Goal: Transaction & Acquisition: Purchase product/service

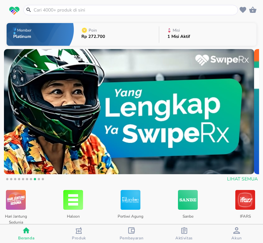
click at [162, 11] on input "text" at bounding box center [135, 10] width 204 height 7
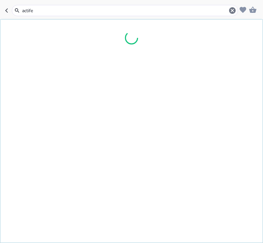
type input "[MEDICAL_DATA]"
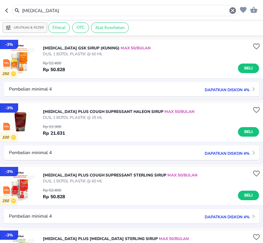
scroll to position [33, 0]
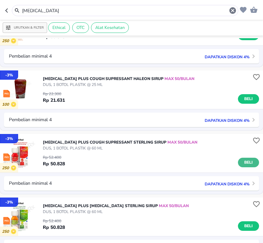
click at [252, 163] on button "Beli" at bounding box center [248, 163] width 21 height 10
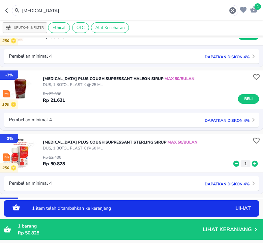
click at [252, 164] on icon at bounding box center [255, 164] width 6 height 6
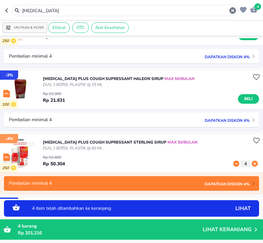
click at [252, 164] on icon at bounding box center [255, 164] width 6 height 6
click at [125, 11] on input "[MEDICAL_DATA]" at bounding box center [124, 10] width 207 height 7
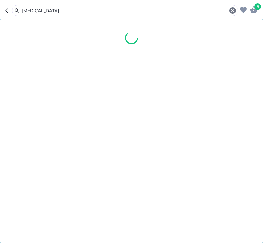
type input "[MEDICAL_DATA]"
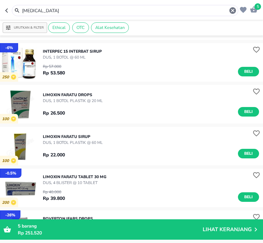
scroll to position [1205, 0]
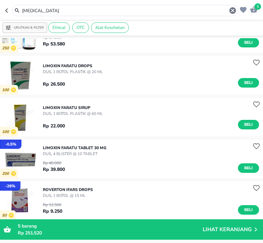
click at [72, 10] on input "[MEDICAL_DATA]" at bounding box center [124, 10] width 207 height 7
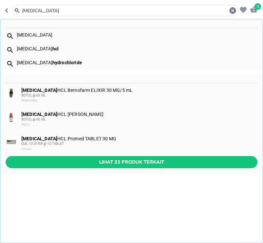
click at [79, 88] on div "[MEDICAL_DATA] HCL Bernofarm ELIXIR 30 MG/5 mL BOTOL @ 60 ML BERNOFARM" at bounding box center [139, 96] width 236 height 16
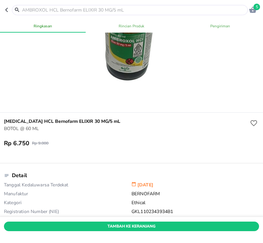
scroll to position [99, 0]
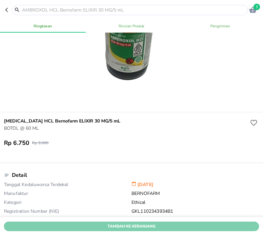
click at [136, 223] on span "Tambah Ke Keranjang" at bounding box center [131, 226] width 245 height 7
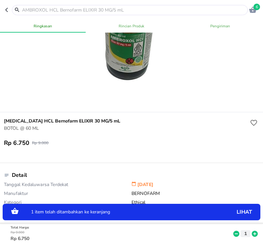
click at [252, 231] on icon at bounding box center [255, 234] width 6 height 6
click at [73, 12] on input "text" at bounding box center [133, 10] width 225 height 7
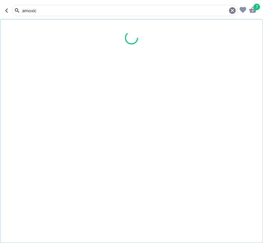
type input "amoxici"
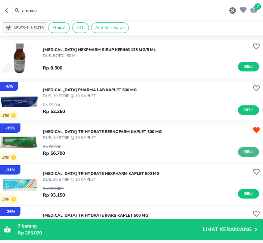
click at [244, 153] on span "Beli" at bounding box center [248, 152] width 11 height 7
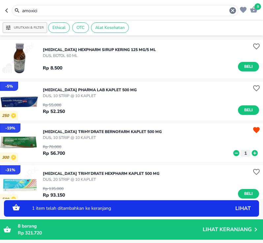
click at [138, 11] on input "amoxici" at bounding box center [124, 10] width 207 height 7
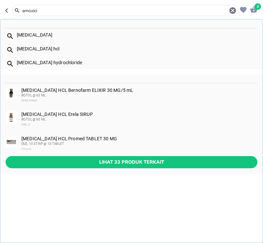
click at [138, 11] on input "amoxici" at bounding box center [124, 10] width 207 height 7
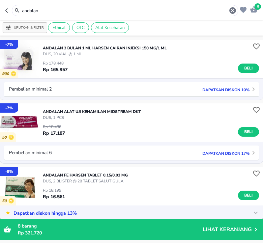
click at [146, 11] on input "andalan" at bounding box center [124, 10] width 207 height 7
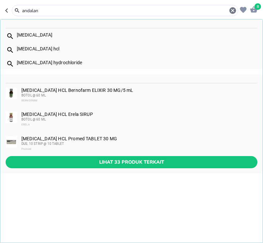
click at [146, 11] on input "andalan" at bounding box center [124, 10] width 207 height 7
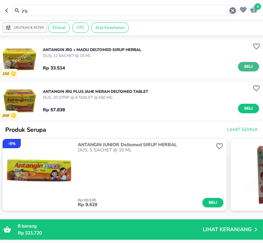
click at [247, 66] on span "Beli" at bounding box center [248, 66] width 11 height 7
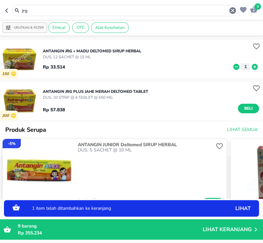
click at [100, 12] on input "jrg" at bounding box center [124, 10] width 207 height 7
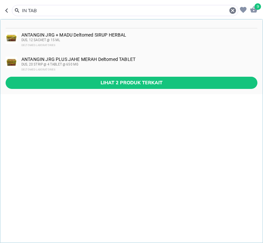
type input "IN TAB"
click at [91, 60] on div "ANTANGIN JRG PLUS JAHE MERAH Deltomed TABLET DUS, 20 STRIP @ 4 TABLET @ 650 MG …" at bounding box center [139, 65] width 236 height 16
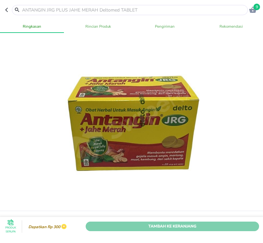
click at [179, 223] on span "Tambah Ke Keranjang" at bounding box center [173, 226] width 164 height 7
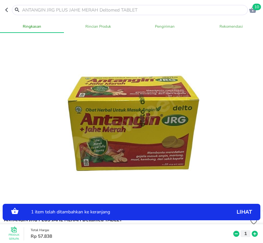
click at [83, 8] on input "text" at bounding box center [133, 10] width 225 height 7
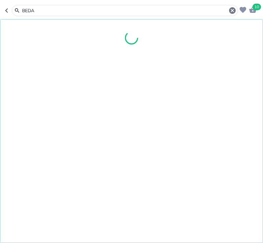
type input "BEDAK"
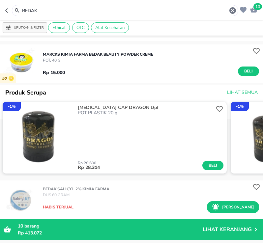
scroll to position [99, 0]
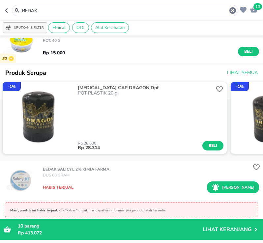
click at [88, 8] on input "BEDAK" at bounding box center [124, 10] width 207 height 7
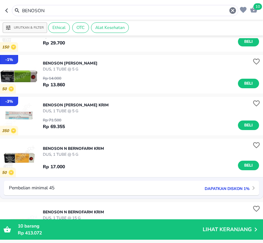
scroll to position [66, 0]
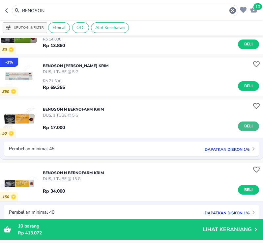
click at [248, 124] on span "Beli" at bounding box center [248, 126] width 11 height 7
click at [128, 10] on input "BENOSON" at bounding box center [124, 10] width 207 height 7
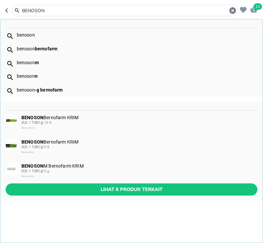
click at [128, 10] on input "BENOSON" at bounding box center [124, 10] width 207 height 7
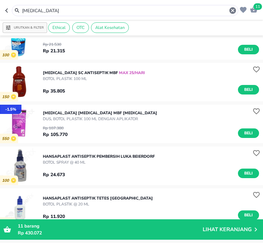
scroll to position [395, 0]
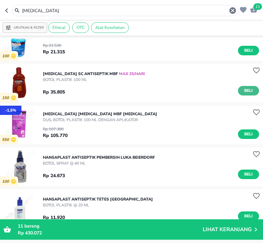
click at [244, 91] on span "Beli" at bounding box center [248, 90] width 11 height 7
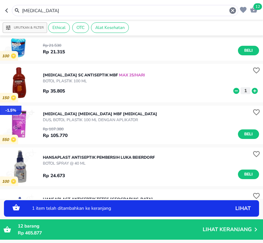
click at [251, 90] on icon at bounding box center [255, 90] width 9 height 7
click at [105, 12] on input "[MEDICAL_DATA]" at bounding box center [124, 10] width 207 height 7
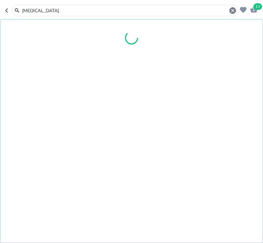
click at [105, 12] on input "[MEDICAL_DATA]" at bounding box center [124, 10] width 207 height 7
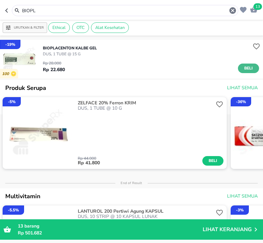
click at [244, 68] on span "Beli" at bounding box center [248, 68] width 11 height 7
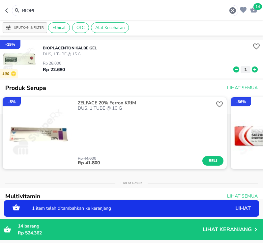
click at [252, 68] on icon at bounding box center [255, 70] width 6 height 6
click at [234, 70] on icon at bounding box center [237, 70] width 6 height 6
click at [147, 12] on input "BIOPL" at bounding box center [124, 10] width 207 height 7
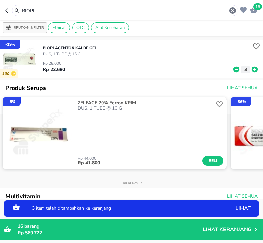
click at [147, 12] on input "BIOPL" at bounding box center [124, 10] width 207 height 7
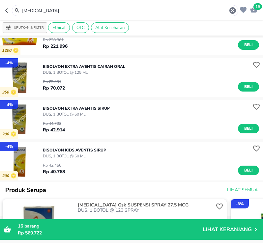
scroll to position [66, 0]
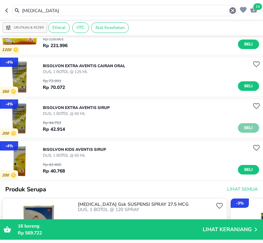
click at [243, 125] on span "Beli" at bounding box center [248, 128] width 11 height 7
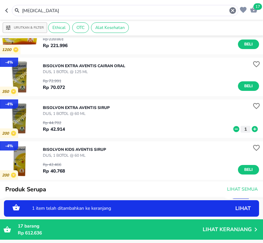
click at [77, 10] on input "[MEDICAL_DATA]" at bounding box center [124, 10] width 207 height 7
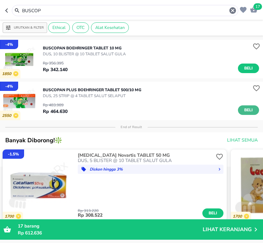
click at [243, 110] on span "Beli" at bounding box center [248, 110] width 11 height 7
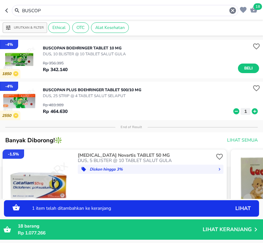
click at [69, 6] on div "BUSCOP" at bounding box center [125, 10] width 227 height 11
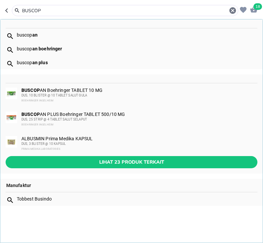
click at [68, 10] on input "BUSCOP" at bounding box center [124, 10] width 207 height 7
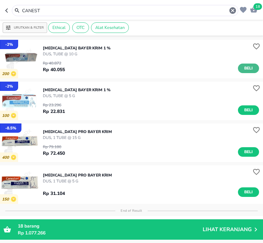
click at [245, 68] on span "Beli" at bounding box center [248, 68] width 11 height 7
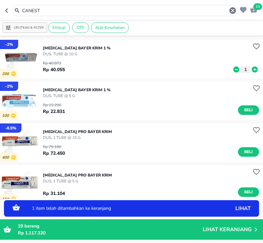
click at [252, 69] on icon at bounding box center [255, 70] width 6 height 6
click at [92, 11] on input "CANEST" at bounding box center [124, 10] width 207 height 7
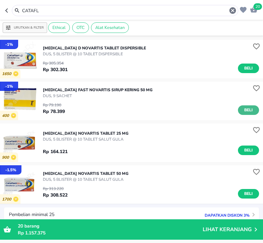
click at [245, 112] on span "Beli" at bounding box center [248, 110] width 11 height 7
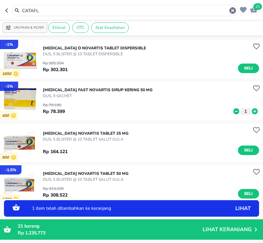
click at [99, 9] on input "CATAFL" at bounding box center [124, 10] width 207 height 7
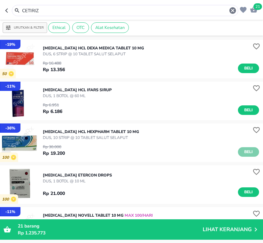
click at [243, 150] on span "Beli" at bounding box center [248, 152] width 11 height 7
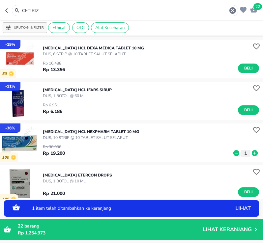
click at [251, 153] on icon at bounding box center [255, 153] width 9 height 7
click at [85, 9] on input "CETIRIZ" at bounding box center [124, 10] width 207 height 7
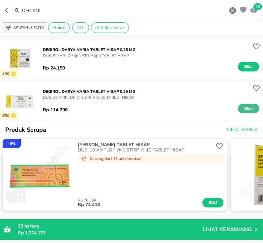
click at [245, 111] on span "Beli" at bounding box center [248, 108] width 11 height 7
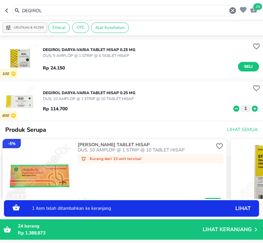
click at [252, 110] on icon at bounding box center [255, 109] width 6 height 6
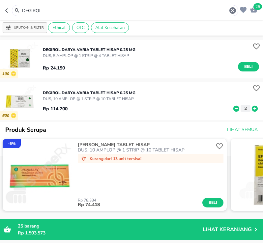
click at [187, 13] on input "DEGIROL" at bounding box center [124, 10] width 207 height 7
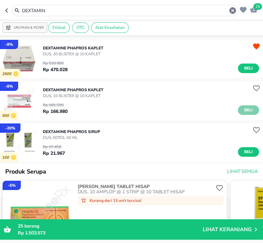
click at [247, 111] on span "Beli" at bounding box center [248, 110] width 11 height 7
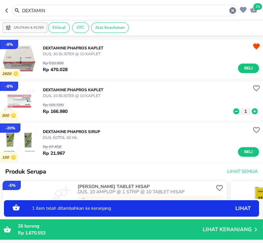
click at [65, 10] on input "DEXTAMIN" at bounding box center [124, 10] width 207 height 7
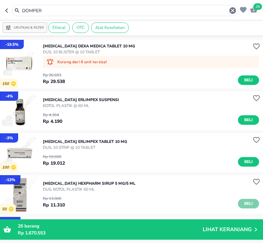
click at [247, 202] on span "Beli" at bounding box center [248, 204] width 11 height 7
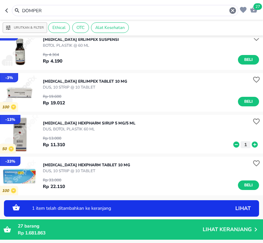
scroll to position [66, 0]
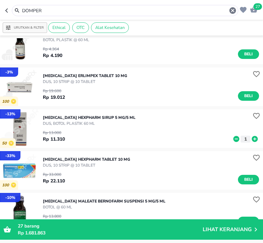
click at [79, 12] on input "DOMPER" at bounding box center [124, 10] width 207 height 7
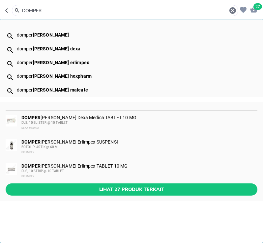
click at [79, 12] on input "DOMPER" at bounding box center [124, 10] width 207 height 7
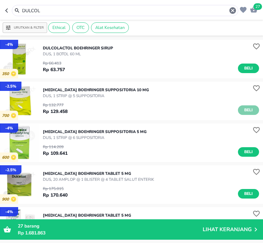
click at [238, 112] on button "Beli" at bounding box center [248, 111] width 21 height 10
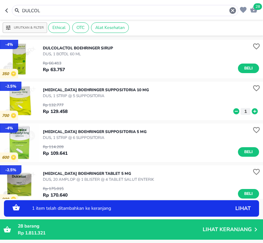
click at [105, 7] on input "DULCOL" at bounding box center [124, 10] width 207 height 7
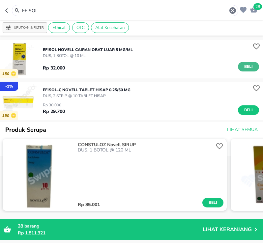
click at [245, 68] on span "Beli" at bounding box center [248, 66] width 11 height 7
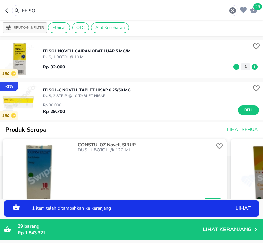
click at [82, 7] on input "EFISOL" at bounding box center [124, 10] width 207 height 7
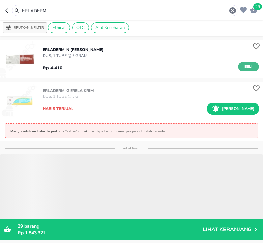
click at [243, 65] on span "Beli" at bounding box center [248, 66] width 11 height 7
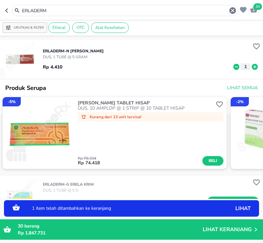
click at [252, 68] on icon at bounding box center [255, 67] width 6 height 6
click at [75, 11] on input "ERLADERM" at bounding box center [124, 10] width 207 height 7
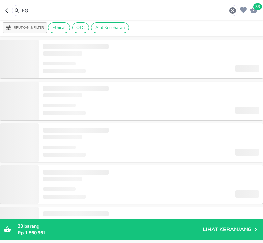
click at [77, 10] on input "FG" at bounding box center [124, 10] width 207 height 7
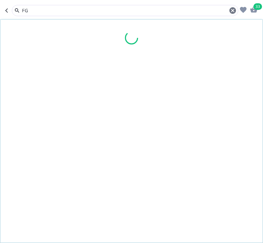
click at [77, 10] on input "FG" at bounding box center [124, 10] width 207 height 7
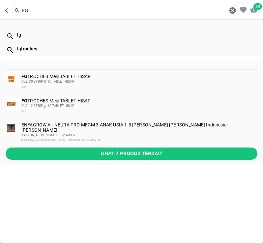
click at [77, 10] on input "FG" at bounding box center [124, 10] width 207 height 7
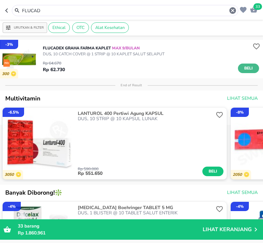
click at [243, 70] on span "Beli" at bounding box center [248, 68] width 11 height 7
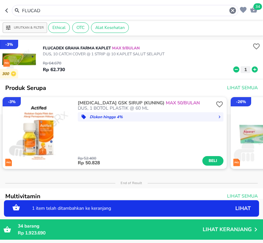
click at [111, 11] on input "FLUCAD" at bounding box center [124, 10] width 207 height 7
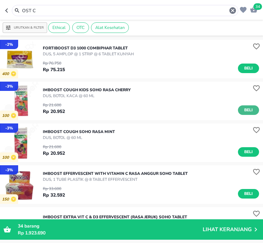
click at [243, 109] on span "Beli" at bounding box center [248, 110] width 11 height 7
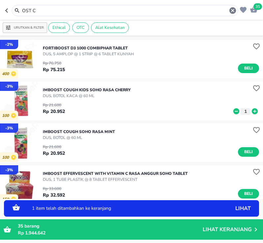
click at [67, 9] on input "OST C" at bounding box center [124, 10] width 207 height 7
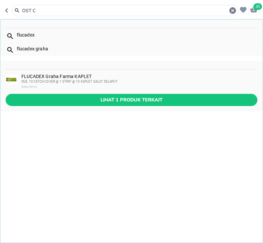
click at [67, 9] on input "OST C" at bounding box center [124, 10] width 207 height 7
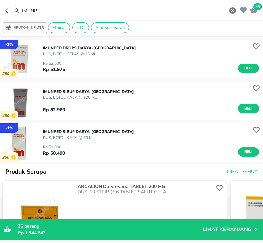
drag, startPoint x: 241, startPoint y: 107, endPoint x: 199, endPoint y: 87, distance: 46.9
click at [243, 107] on span "Beli" at bounding box center [248, 108] width 11 height 7
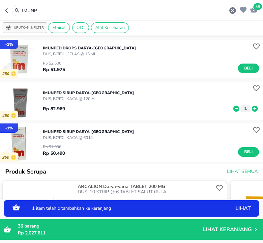
click at [68, 12] on input "IMUNP" at bounding box center [124, 10] width 207 height 7
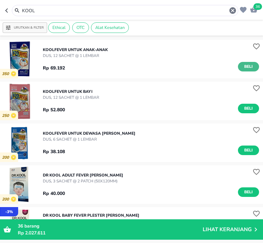
click at [244, 67] on span "Beli" at bounding box center [248, 66] width 11 height 7
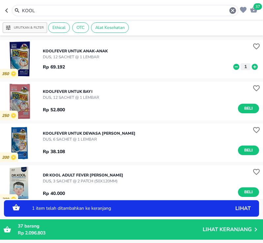
click at [60, 11] on input "KOOL" at bounding box center [124, 10] width 207 height 7
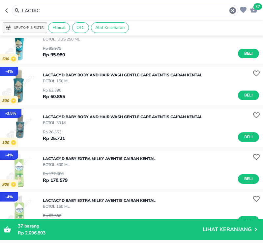
scroll to position [165, 0]
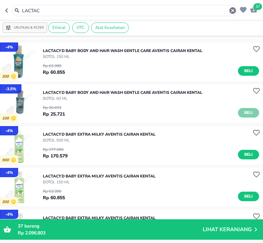
click at [243, 114] on span "Beli" at bounding box center [248, 113] width 11 height 7
click at [171, 6] on div "LACTAC" at bounding box center [125, 10] width 227 height 11
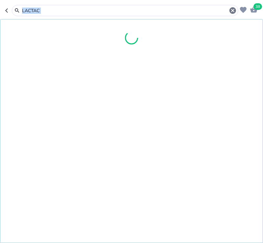
click at [170, 7] on div "LACTAC" at bounding box center [125, 10] width 227 height 11
click at [170, 8] on input "LACTAC" at bounding box center [124, 10] width 207 height 7
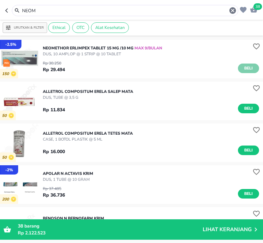
click at [243, 69] on span "Beli" at bounding box center [248, 68] width 11 height 7
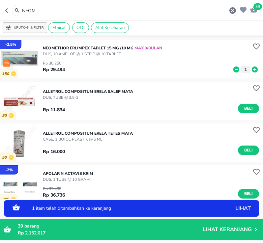
click at [252, 68] on icon at bounding box center [255, 70] width 6 height 6
click at [95, 10] on input "NEOM" at bounding box center [124, 10] width 207 height 7
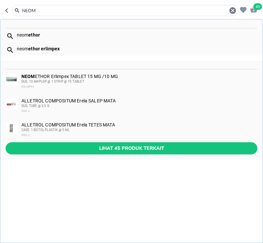
click at [95, 10] on input "NEOM" at bounding box center [124, 10] width 207 height 7
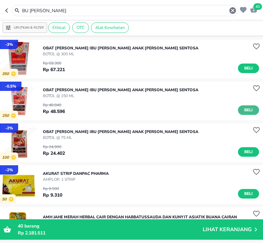
click at [244, 110] on span "Beli" at bounding box center [248, 110] width 11 height 7
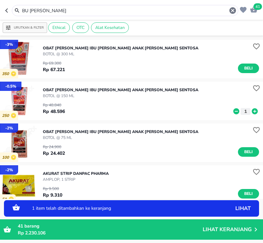
click at [252, 110] on icon at bounding box center [255, 112] width 6 height 6
click at [244, 68] on span "Beli" at bounding box center [248, 68] width 11 height 7
click at [245, 150] on span "Beli" at bounding box center [248, 152] width 11 height 7
click at [252, 152] on icon at bounding box center [255, 153] width 6 height 6
click at [127, 10] on input "BU [PERSON_NAME]" at bounding box center [124, 10] width 207 height 7
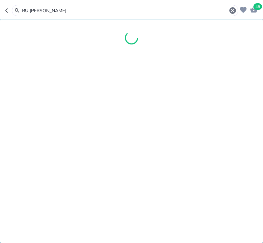
click at [127, 10] on input "BU [PERSON_NAME]" at bounding box center [124, 10] width 207 height 7
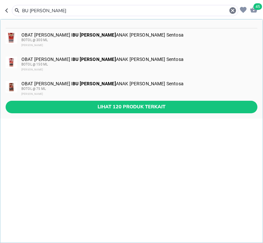
click at [127, 10] on input "BU [PERSON_NAME]" at bounding box center [124, 10] width 207 height 7
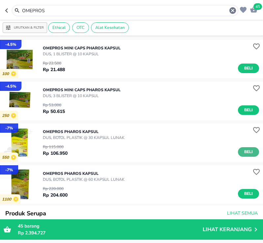
click at [250, 152] on button "Beli" at bounding box center [248, 152] width 21 height 10
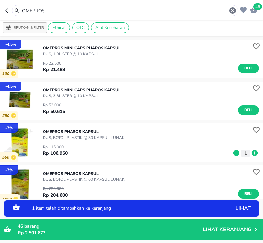
click at [175, 14] on input "OMEPROS" at bounding box center [124, 10] width 207 height 7
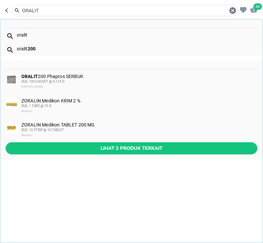
type input "ORALIT"
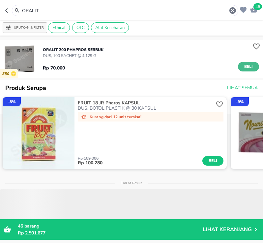
click at [245, 65] on span "Beli" at bounding box center [248, 66] width 11 height 7
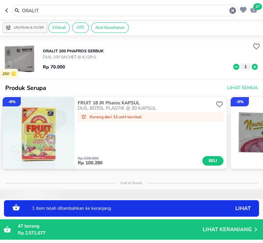
click at [95, 11] on input "ORALIT" at bounding box center [124, 10] width 207 height 7
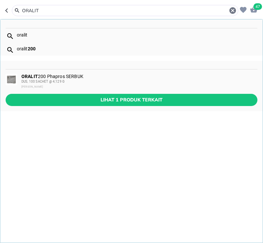
click at [256, 11] on icon "button" at bounding box center [253, 9] width 7 height 6
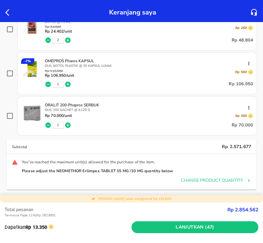
scroll to position [1352, 0]
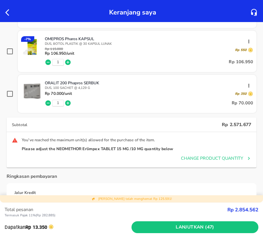
click at [49, 102] on icon "button" at bounding box center [49, 104] width 6 height 6
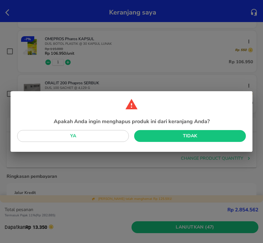
click at [109, 135] on span "Ya" at bounding box center [72, 136] width 101 height 8
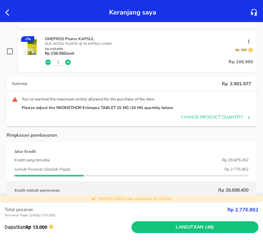
click at [6, 16] on icon "button" at bounding box center [9, 13] width 8 height 8
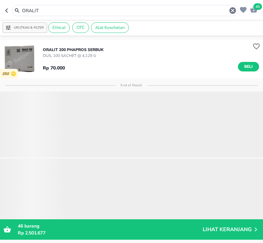
click at [123, 12] on input "ORALIT" at bounding box center [124, 10] width 207 height 7
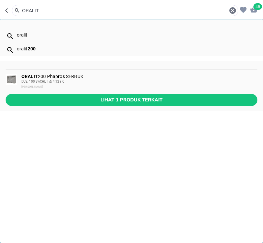
click at [123, 12] on input "ORALIT" at bounding box center [124, 10] width 207 height 7
click at [83, 7] on input "ORALIT" at bounding box center [124, 10] width 207 height 7
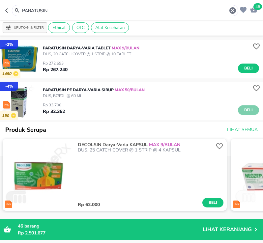
click at [247, 110] on span "Beli" at bounding box center [248, 110] width 11 height 7
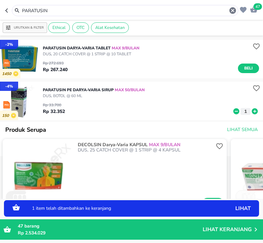
click at [253, 111] on icon at bounding box center [255, 112] width 6 height 6
click at [252, 111] on icon at bounding box center [255, 112] width 6 height 6
click at [110, 8] on input "PARATUSIN" at bounding box center [124, 10] width 207 height 7
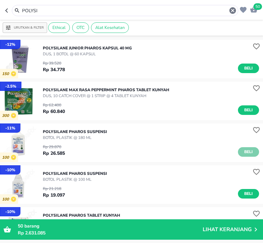
click at [243, 154] on span "Beli" at bounding box center [248, 152] width 11 height 7
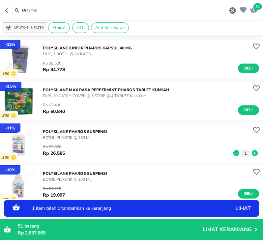
click at [186, 10] on input "POLYSI" at bounding box center [124, 10] width 207 height 7
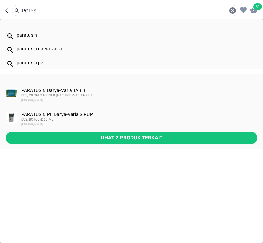
click at [186, 10] on input "POLYSI" at bounding box center [124, 10] width 207 height 7
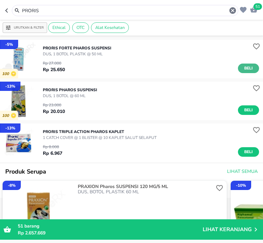
click at [249, 69] on button "Beli" at bounding box center [248, 69] width 21 height 10
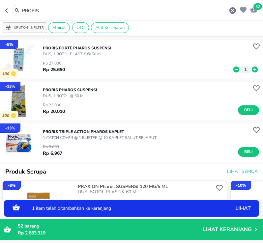
click at [95, 12] on input "PRORIS" at bounding box center [124, 10] width 207 height 7
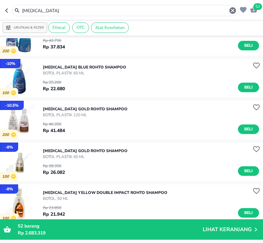
scroll to position [165, 0]
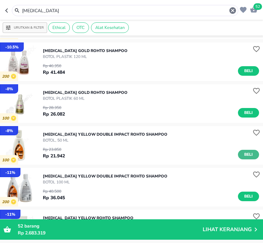
click at [247, 155] on span "Beli" at bounding box center [248, 154] width 11 height 7
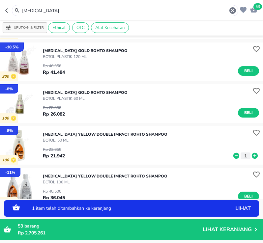
click at [252, 155] on icon at bounding box center [255, 156] width 6 height 6
click at [91, 9] on input "[MEDICAL_DATA]" at bounding box center [124, 10] width 207 height 7
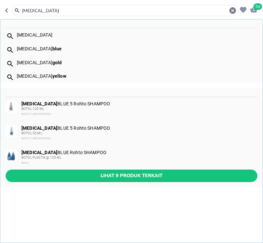
click at [91, 9] on input "[MEDICAL_DATA]" at bounding box center [124, 10] width 207 height 7
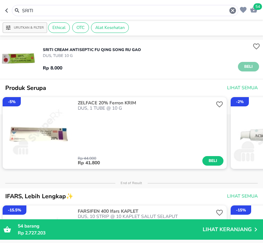
click at [245, 68] on span "Beli" at bounding box center [248, 66] width 11 height 7
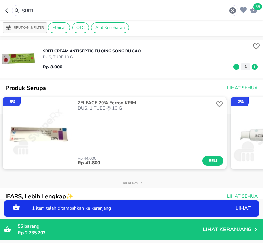
click at [252, 67] on icon at bounding box center [255, 67] width 6 height 6
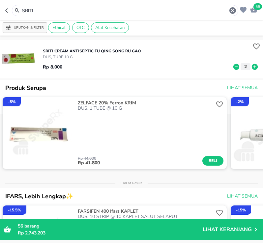
click at [97, 9] on input "SRITI" at bounding box center [124, 10] width 207 height 7
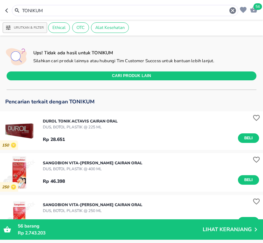
click at [84, 12] on input "TONIKUM" at bounding box center [124, 10] width 207 height 7
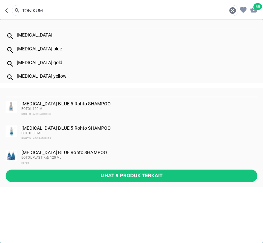
click at [84, 12] on input "TONIKUM" at bounding box center [124, 10] width 207 height 7
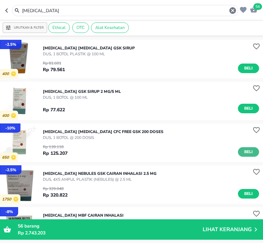
click at [238, 152] on button "Beli" at bounding box center [248, 152] width 21 height 10
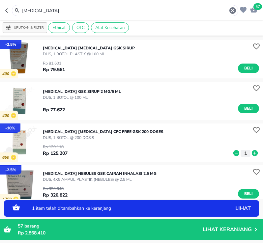
click at [252, 152] on icon at bounding box center [255, 153] width 6 height 6
click at [71, 9] on input "[MEDICAL_DATA]" at bounding box center [124, 10] width 207 height 7
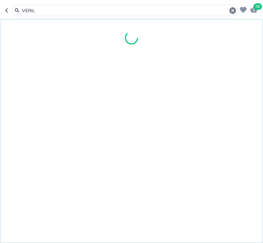
type input "VERIL"
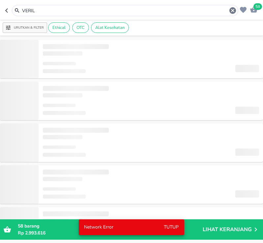
click at [66, 13] on input "VERIL" at bounding box center [124, 10] width 207 height 7
click at [50, 11] on input "VERIL" at bounding box center [124, 10] width 207 height 7
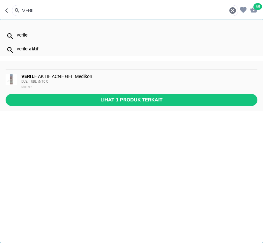
click at [60, 80] on div "DUS, TUBE @ 10 G" at bounding box center [139, 81] width 236 height 5
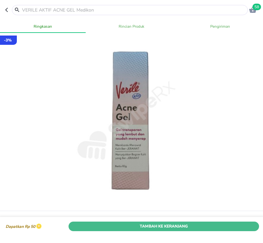
click at [200, 223] on span "Tambah Ke Keranjang" at bounding box center [164, 226] width 181 height 7
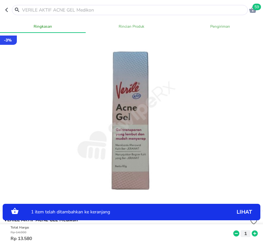
click at [251, 231] on icon at bounding box center [255, 234] width 9 height 7
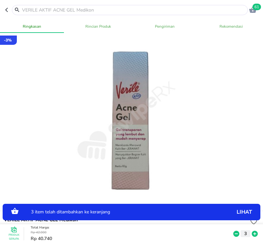
click at [88, 10] on input "text" at bounding box center [133, 10] width 225 height 7
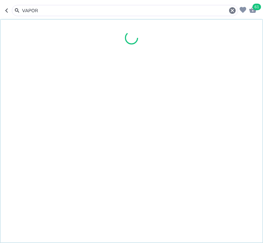
type input "VAPORU"
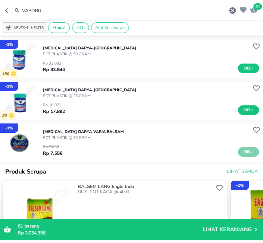
click at [243, 150] on span "Beli" at bounding box center [248, 152] width 11 height 7
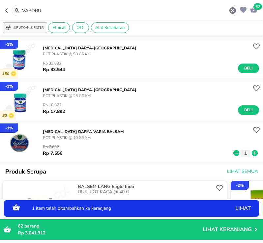
click at [252, 154] on icon at bounding box center [255, 153] width 6 height 6
click at [83, 9] on input "VAPORU" at bounding box center [124, 10] width 207 height 7
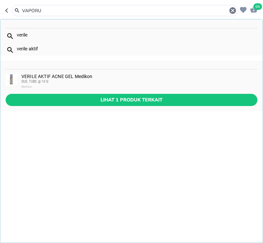
click at [83, 9] on input "VAPORU" at bounding box center [124, 10] width 207 height 7
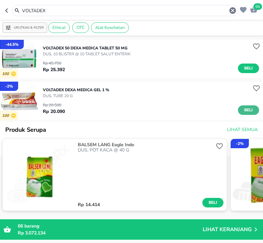
click at [243, 109] on span "Beli" at bounding box center [248, 110] width 11 height 7
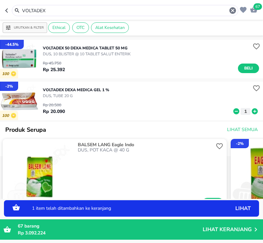
click at [252, 112] on icon at bounding box center [255, 112] width 6 height 6
click at [63, 11] on input "VOLTADEX" at bounding box center [124, 10] width 207 height 7
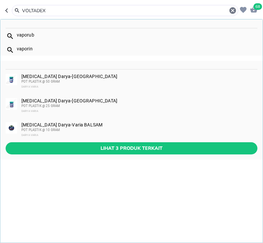
click at [63, 11] on input "VOLTADEX" at bounding box center [124, 10] width 207 height 7
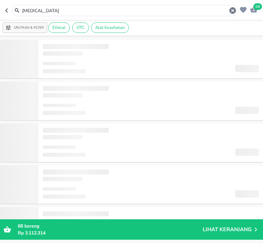
click at [63, 10] on input "[MEDICAL_DATA]" at bounding box center [124, 10] width 207 height 7
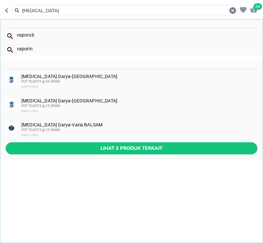
click at [63, 10] on input "[MEDICAL_DATA]" at bounding box center [124, 10] width 207 height 7
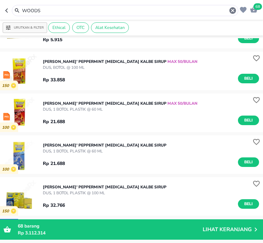
scroll to position [198, 0]
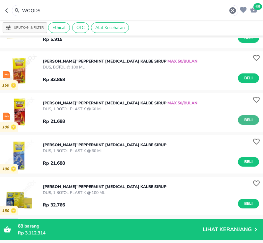
click at [243, 119] on span "Beli" at bounding box center [248, 120] width 11 height 7
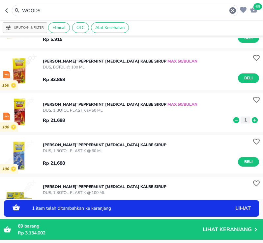
click at [252, 121] on icon at bounding box center [255, 120] width 6 height 6
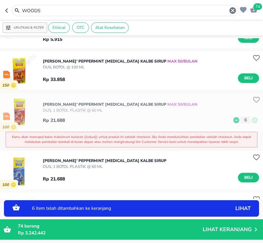
click at [70, 13] on input "WOODS" at bounding box center [124, 10] width 207 height 7
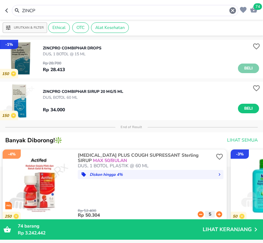
click at [245, 67] on span "Beli" at bounding box center [248, 68] width 11 height 7
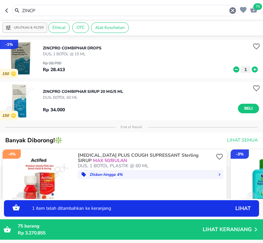
click at [81, 10] on input "ZINCP" at bounding box center [124, 10] width 207 height 7
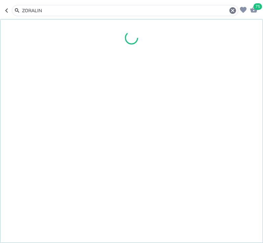
type input "ZORALIN"
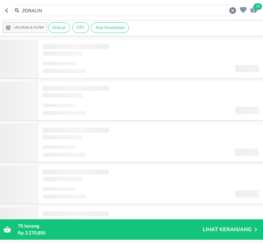
click at [120, 11] on input "ZORALIN" at bounding box center [124, 10] width 207 height 7
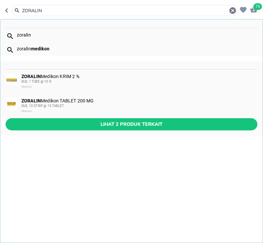
click at [56, 79] on div "ZORALIN Medikon KRIM 2 % DUS, 1 TUBE @ 10 G Medikon" at bounding box center [139, 82] width 236 height 16
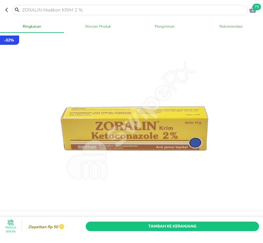
scroll to position [66, 0]
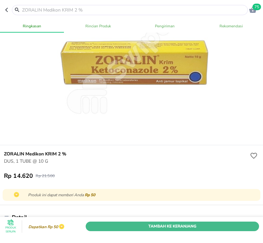
click at [182, 223] on span "Tambah Ke Keranjang" at bounding box center [173, 226] width 164 height 7
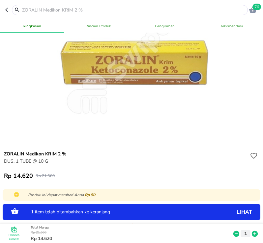
click at [252, 231] on icon at bounding box center [255, 234] width 6 height 6
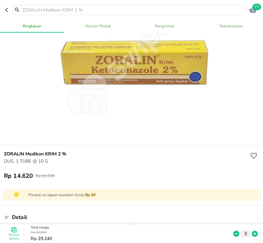
click at [254, 12] on icon "button" at bounding box center [252, 10] width 7 height 6
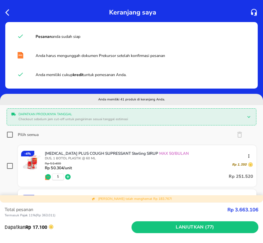
click at [11, 135] on input "Pilih semua" at bounding box center [10, 135] width 7 height 7
checkbox input "true"
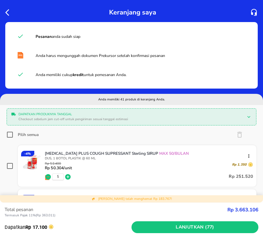
checkbox input "true"
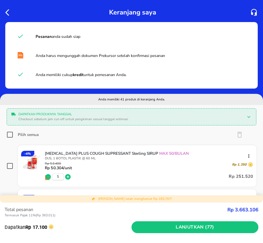
checkbox input "true"
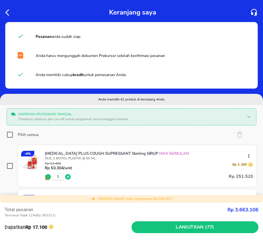
checkbox input "true"
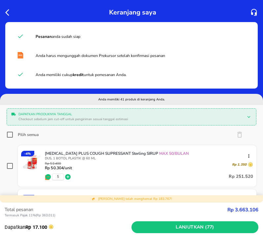
checkbox input "true"
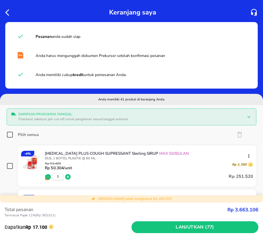
checkbox input "true"
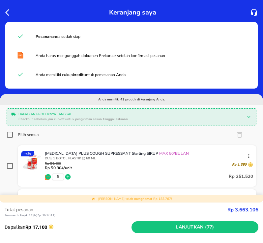
checkbox input "true"
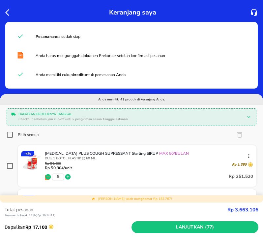
checkbox input "true"
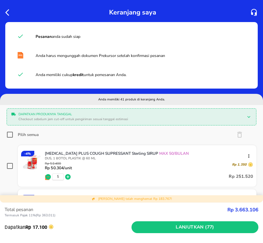
checkbox input "true"
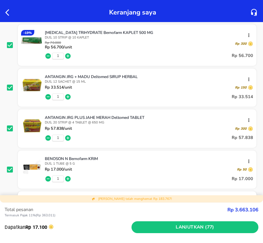
scroll to position [264, 0]
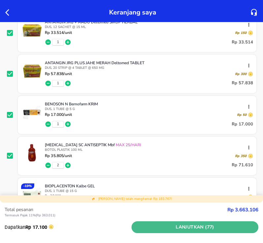
click at [193, 227] on span "Lanjutkan (77)" at bounding box center [195, 228] width 122 height 8
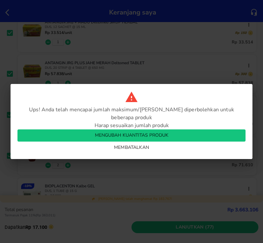
click at [158, 133] on span "mengubah kuantitas produk" at bounding box center [132, 136] width 218 height 8
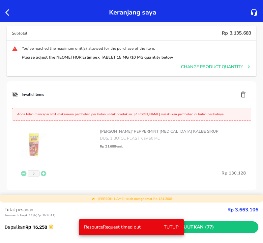
scroll to position [1814, 0]
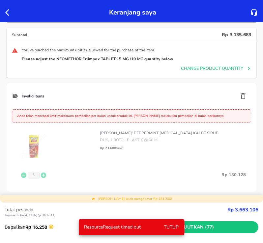
click at [239, 97] on icon "button" at bounding box center [243, 96] width 8 height 8
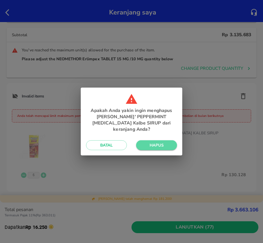
click at [166, 143] on span "Hapus" at bounding box center [157, 145] width 30 height 5
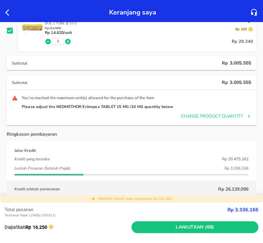
scroll to position [1781, 0]
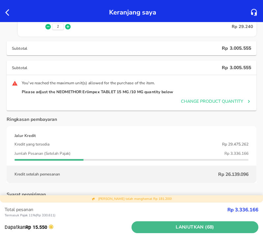
click at [171, 229] on span "Lanjutkan (68)" at bounding box center [195, 228] width 122 height 8
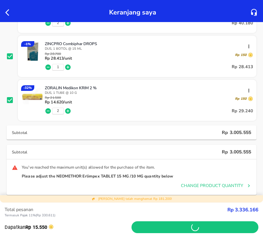
scroll to position [1682, 0]
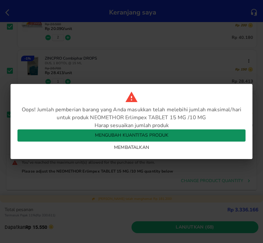
click at [141, 135] on span "mengubah kuantitas produk" at bounding box center [132, 136] width 218 height 8
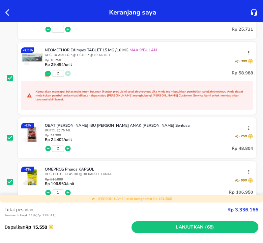
scroll to position [1121, 0]
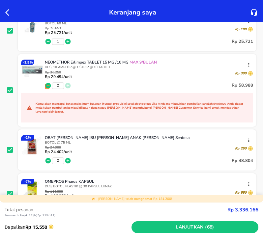
click at [48, 86] on icon "button" at bounding box center [48, 85] width 7 height 7
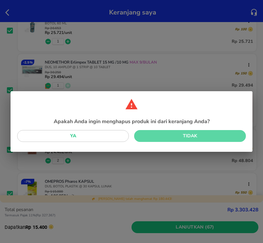
click at [162, 136] on span "Tidak" at bounding box center [190, 136] width 101 height 8
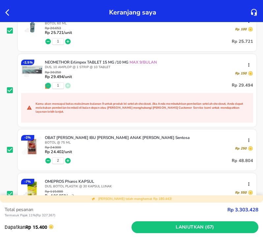
click at [48, 86] on icon "button" at bounding box center [48, 85] width 7 height 7
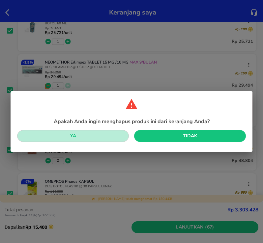
click at [111, 136] on span "Ya" at bounding box center [72, 136] width 101 height 8
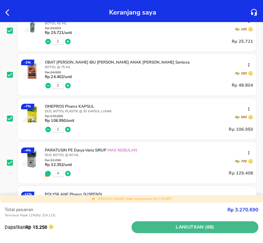
click at [182, 229] on span "Lanjutkan (66)" at bounding box center [195, 228] width 122 height 8
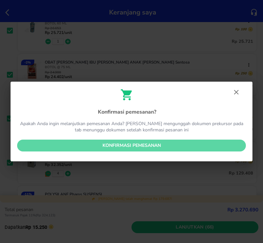
click at [148, 146] on span "Konfirmasi pemesanan" at bounding box center [131, 146] width 218 height 8
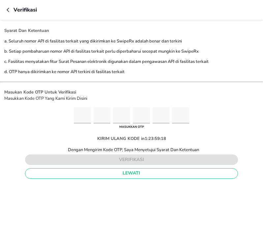
click at [80, 117] on input "Please enter OTP character 1" at bounding box center [82, 116] width 17 height 16
type input "6"
type input "3"
type input "2"
type input "7"
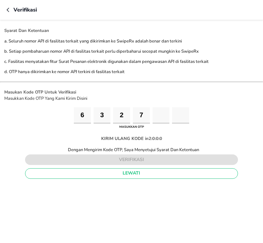
type input "8"
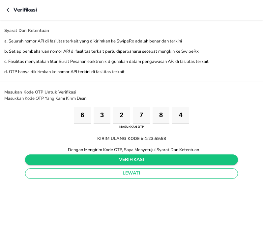
type input "4"
click at [125, 157] on span "verifikasi" at bounding box center [131, 160] width 203 height 8
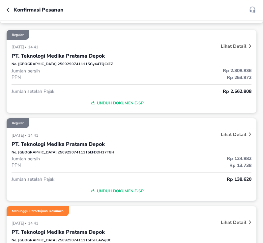
scroll to position [66, 0]
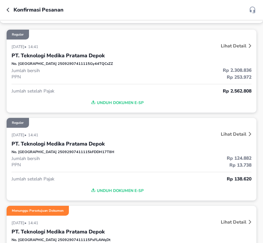
click at [124, 102] on span "Unduh Dokumen e-SP" at bounding box center [116, 103] width 205 height 9
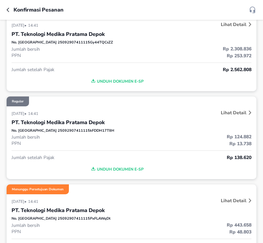
scroll to position [99, 0]
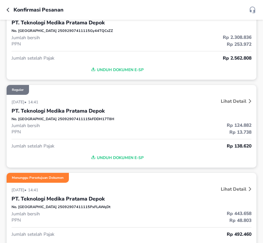
click at [129, 157] on span "Unduh Dokumen e-SP" at bounding box center [116, 158] width 205 height 9
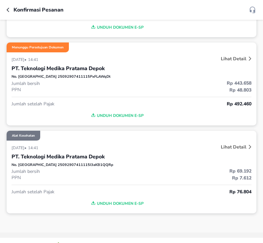
scroll to position [231, 0]
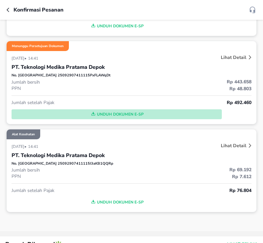
click at [116, 112] on span "Unduh Dokumen e-SP" at bounding box center [116, 114] width 205 height 9
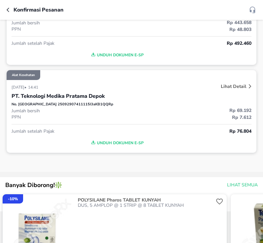
scroll to position [297, 0]
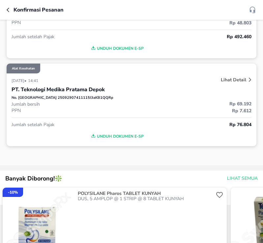
click at [134, 136] on span "Unduh Dokumen e-SP" at bounding box center [116, 136] width 205 height 9
click at [128, 135] on div "Unduh Dokumen e-SP" at bounding box center [132, 134] width 240 height 13
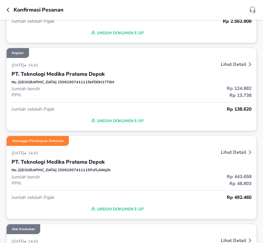
scroll to position [0, 0]
